Goal: Task Accomplishment & Management: Manage account settings

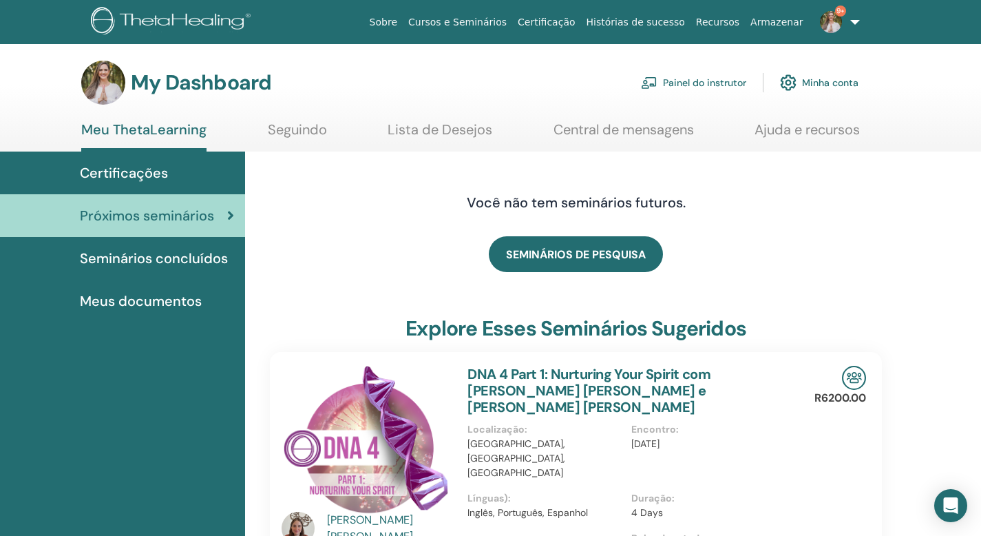
click at [673, 87] on link "Painel do instrutor" at bounding box center [693, 82] width 105 height 30
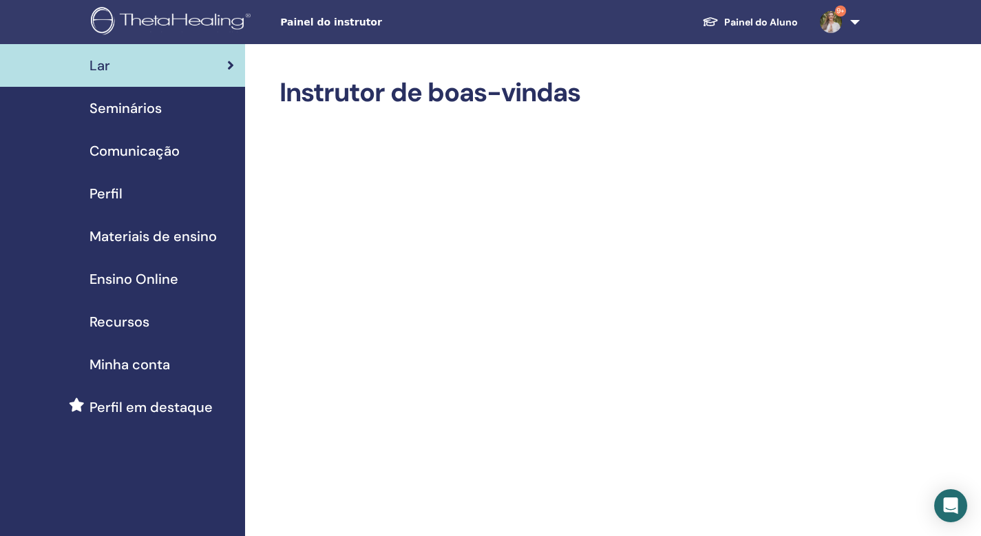
click at [846, 21] on span "9+" at bounding box center [831, 21] width 33 height 11
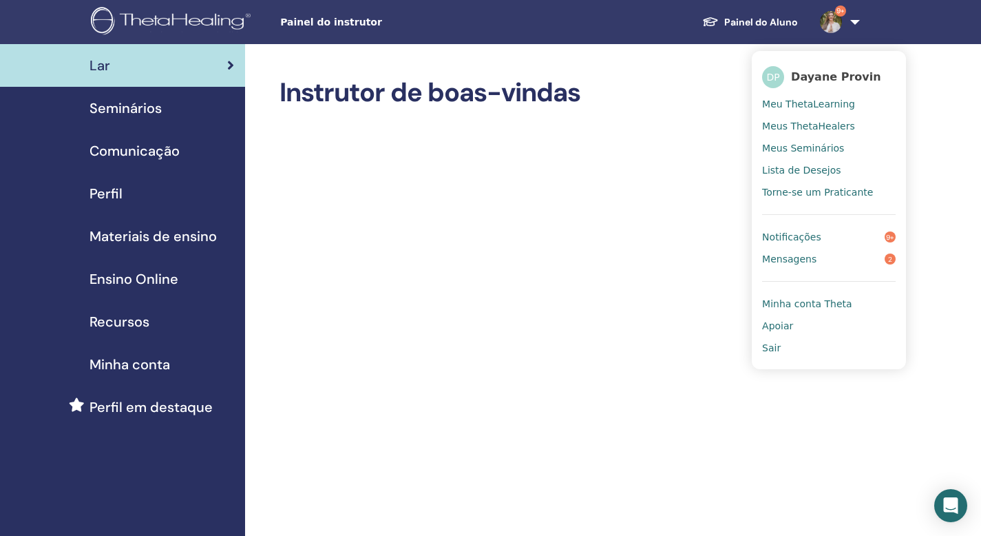
click at [813, 154] on span "Meus Seminários" at bounding box center [803, 148] width 82 height 12
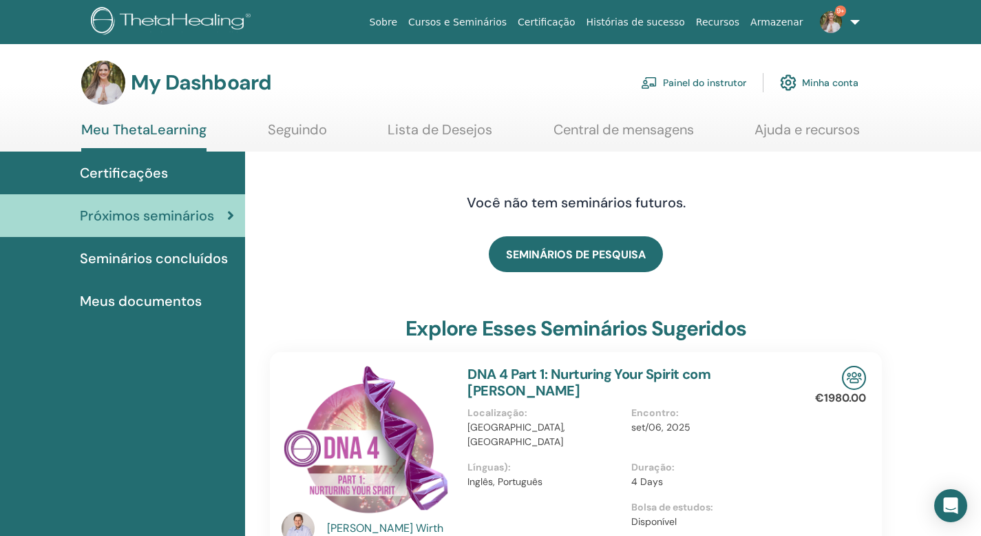
click at [709, 85] on link "Painel do instrutor" at bounding box center [693, 82] width 105 height 30
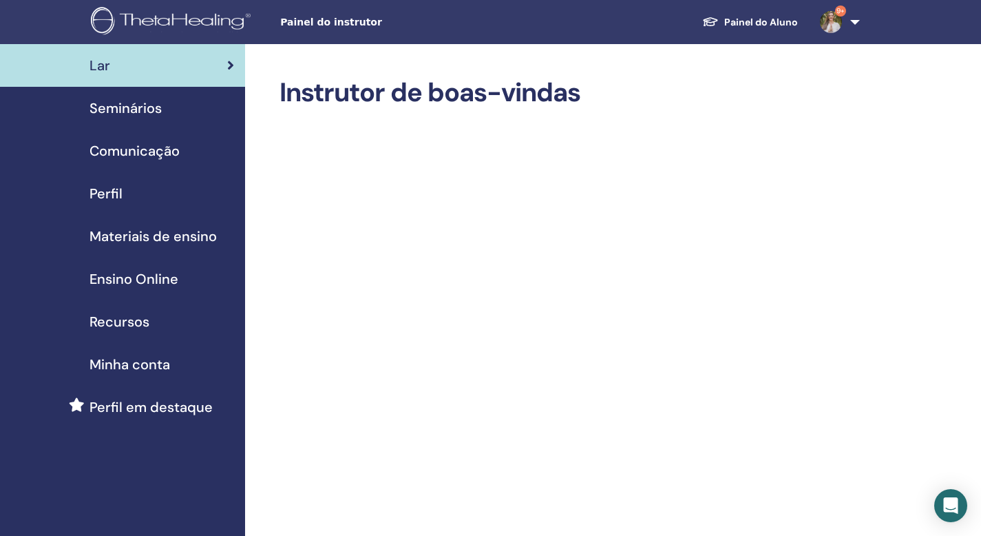
click at [780, 23] on link "Painel do Aluno" at bounding box center [751, 22] width 118 height 25
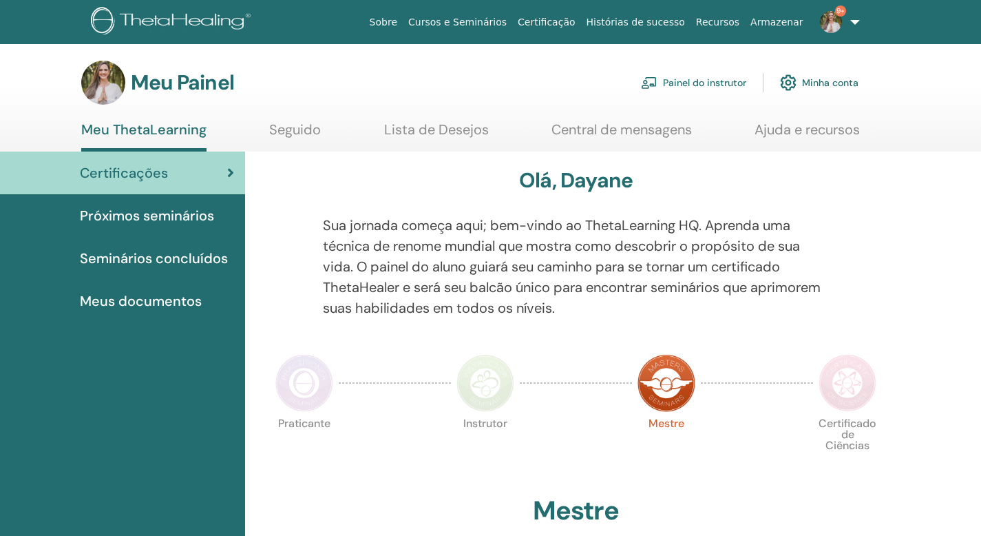
click at [925, 119] on section "Meu Painel Painel do instrutor [GEOGRAPHIC_DATA] conta Meu ThetaLearning Seguid…" at bounding box center [490, 106] width 981 height 91
click at [723, 82] on font "Painel do instrutor" at bounding box center [704, 83] width 83 height 12
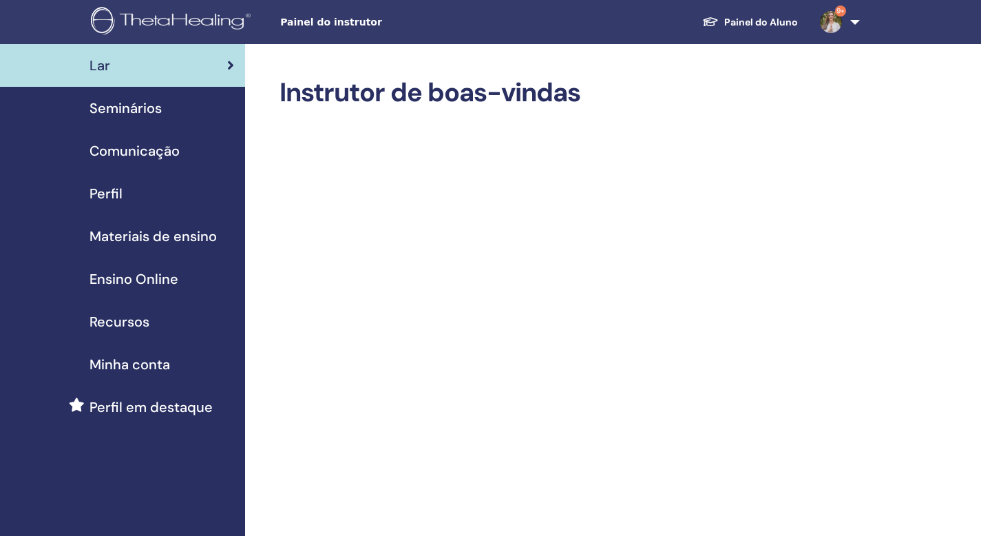
click at [111, 113] on span "Seminários" at bounding box center [126, 108] width 72 height 21
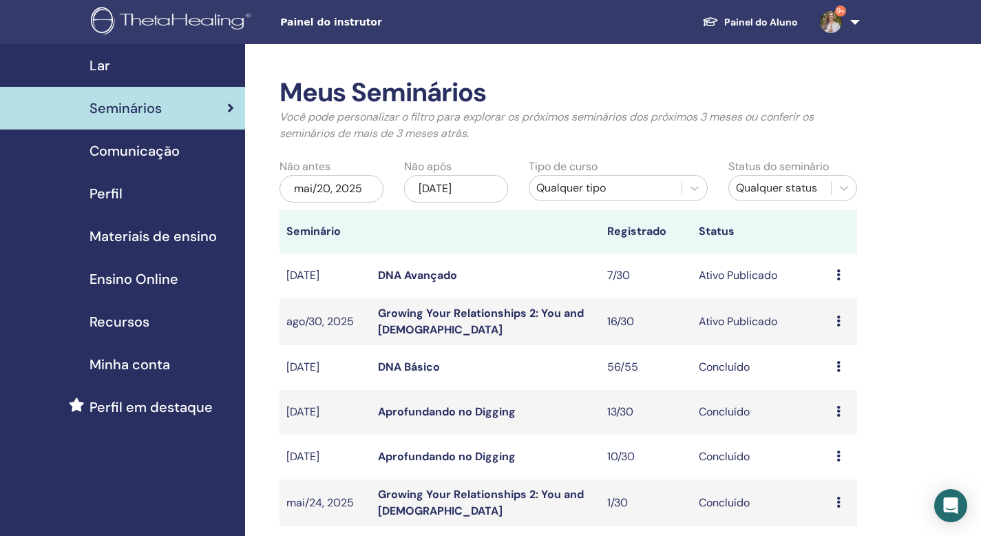
click at [480, 318] on link "Growing Your Relationships 2: You and [DEMOGRAPHIC_DATA]" at bounding box center [481, 321] width 206 height 31
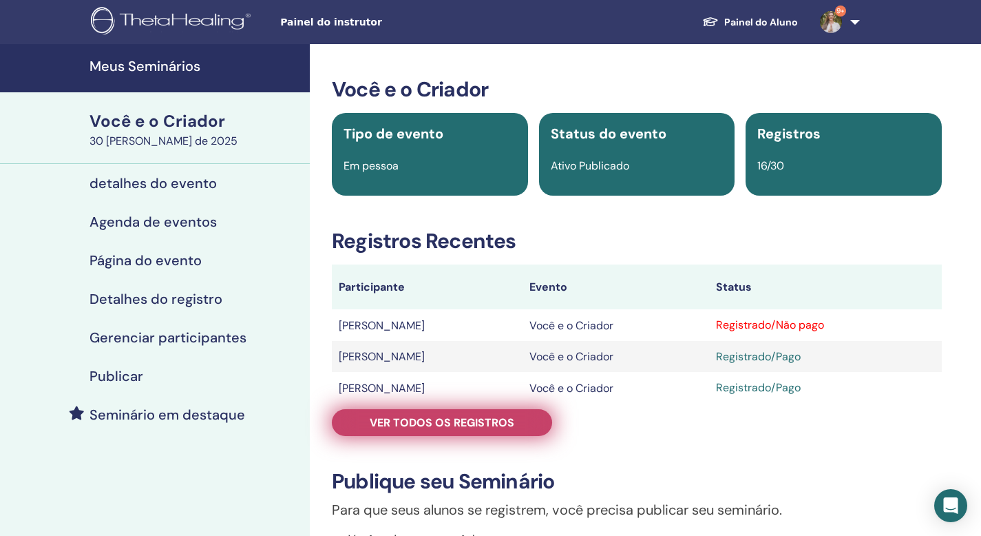
click at [444, 426] on font "Ver todos os registros" at bounding box center [442, 422] width 145 height 14
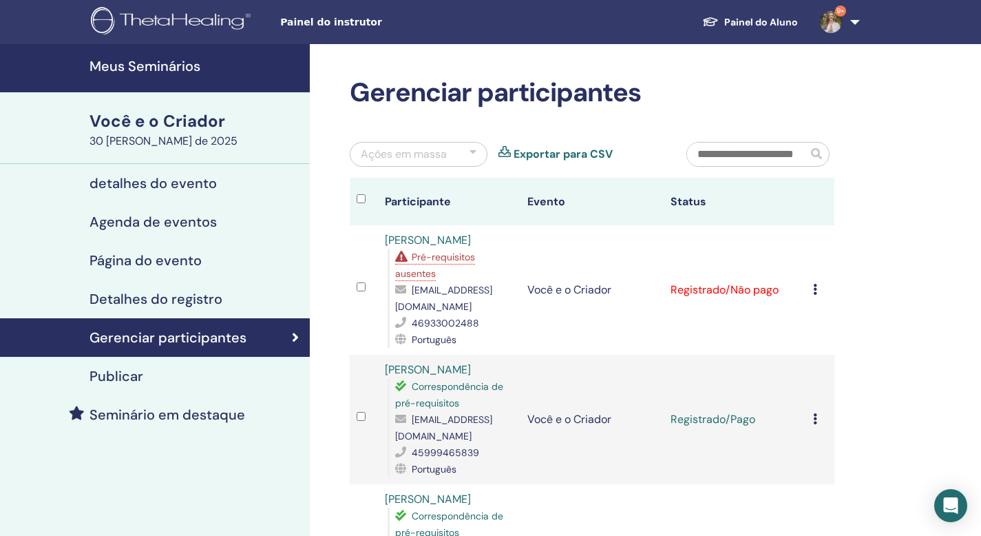
click at [816, 291] on icon at bounding box center [815, 289] width 4 height 11
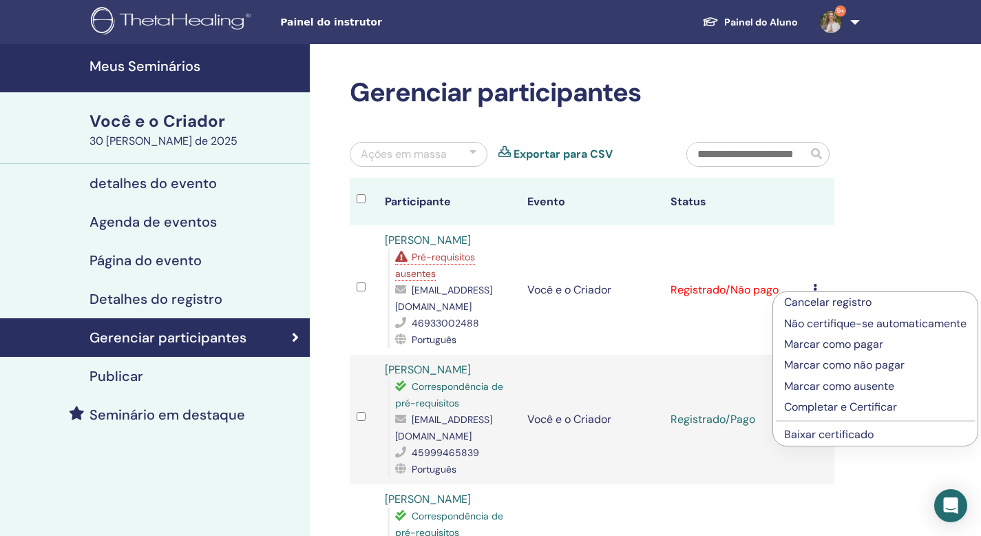
click at [813, 350] on font "Marcar como pagar" at bounding box center [834, 344] width 99 height 14
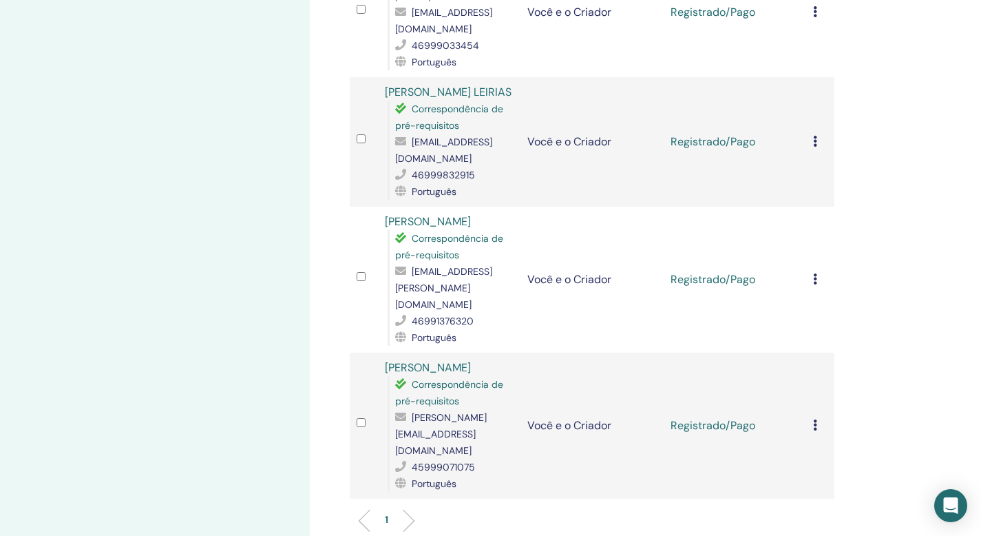
scroll to position [1949, 0]
